Goal: Task Accomplishment & Management: Manage account settings

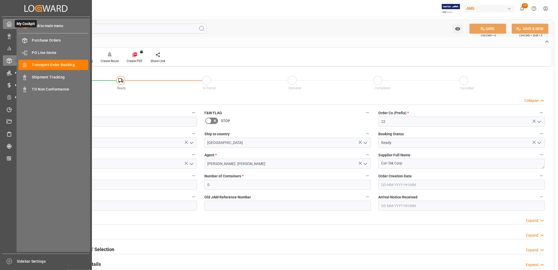
click at [8, 25] on icon at bounding box center [9, 23] width 5 height 5
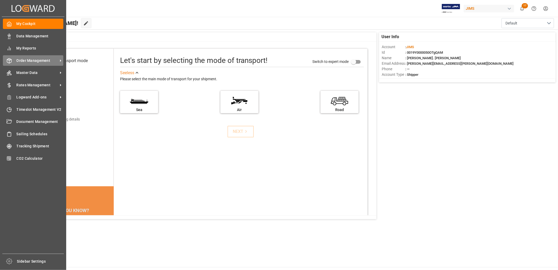
click at [38, 58] on span "Order Management" at bounding box center [38, 61] width 42 height 6
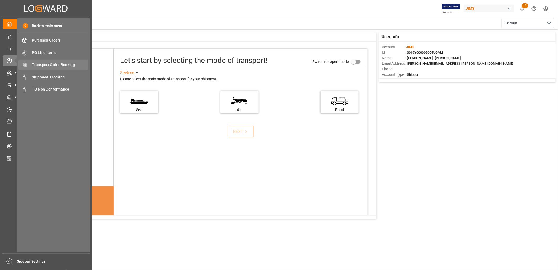
click at [66, 63] on span "Transport Order Booking" at bounding box center [60, 65] width 56 height 6
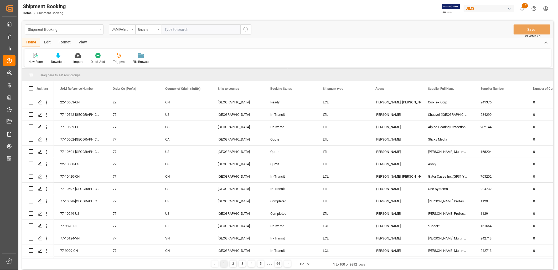
click at [167, 30] on input "text" at bounding box center [201, 29] width 79 height 10
type input "22-9796-ID"
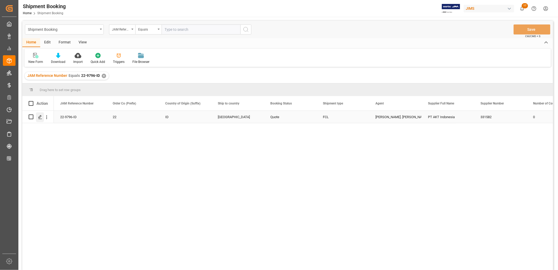
click at [40, 116] on icon "Press SPACE to select this row." at bounding box center [40, 117] width 4 height 4
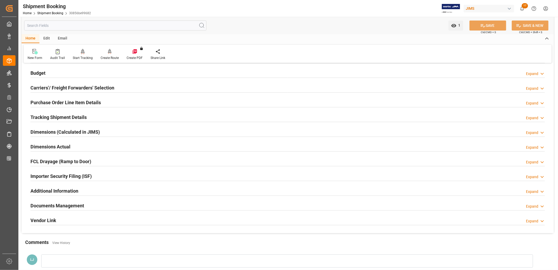
scroll to position [58, 0]
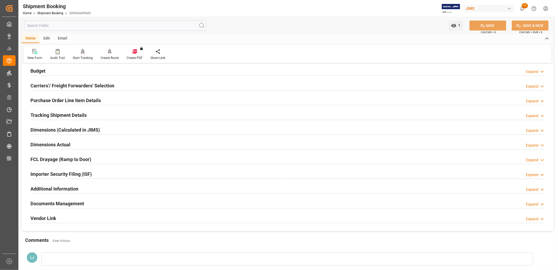
click at [79, 201] on h2 "Documents Management" at bounding box center [57, 203] width 54 height 7
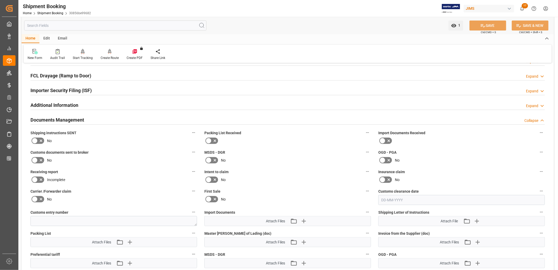
scroll to position [146, 0]
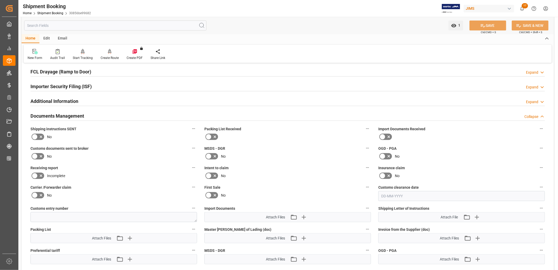
click at [211, 137] on icon at bounding box center [209, 136] width 6 height 6
click at [0, 0] on input "checkbox" at bounding box center [0, 0] width 0 height 0
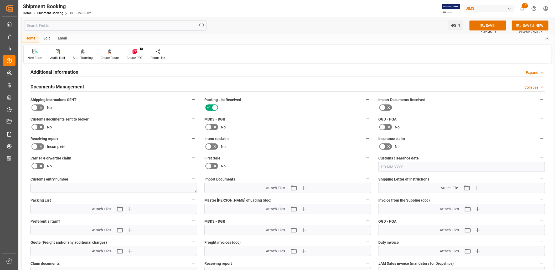
scroll to position [204, 0]
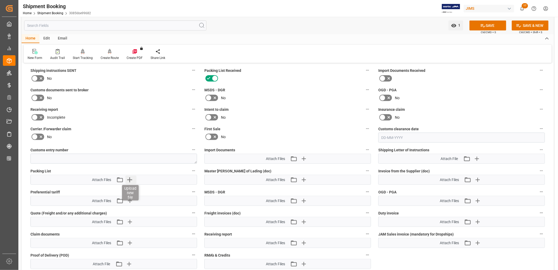
click at [131, 178] on icon "button" at bounding box center [129, 179] width 5 height 5
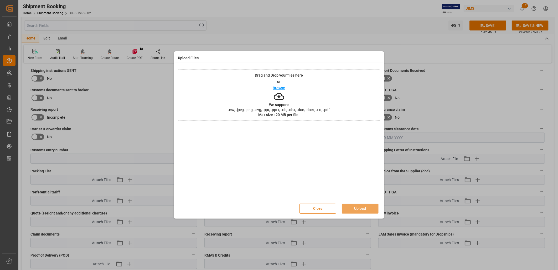
click at [278, 87] on p "Browse" at bounding box center [279, 88] width 12 height 4
click at [363, 208] on button "Upload" at bounding box center [360, 208] width 37 height 10
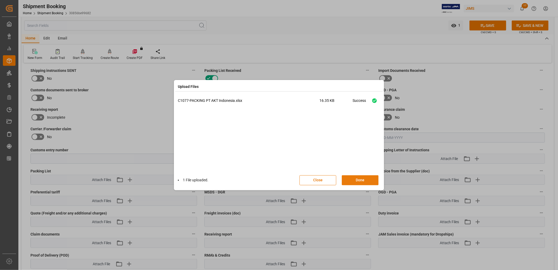
click at [364, 179] on button "Done" at bounding box center [360, 180] width 37 height 10
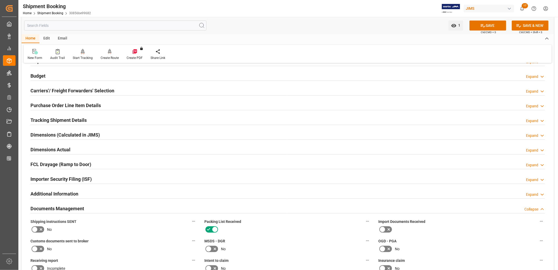
scroll to position [0, 0]
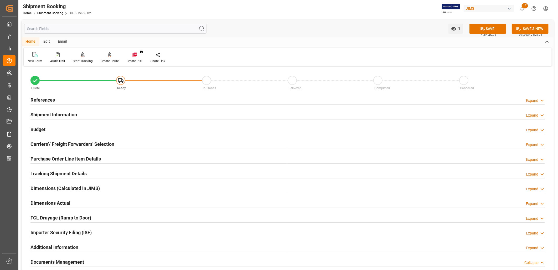
click at [49, 99] on h2 "References" at bounding box center [42, 99] width 24 height 7
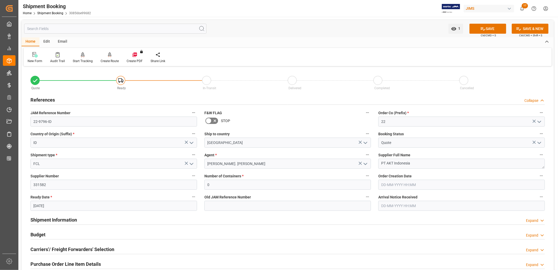
click at [59, 206] on input "[DATE]" at bounding box center [113, 206] width 167 height 10
click at [100, 127] on button "Next Month" at bounding box center [101, 128] width 3 height 3
click at [47, 178] on span "19" at bounding box center [47, 179] width 3 height 4
type input "[DATE]"
click at [490, 28] on button "SAVE" at bounding box center [488, 29] width 37 height 10
